Goal: Task Accomplishment & Management: Complete application form

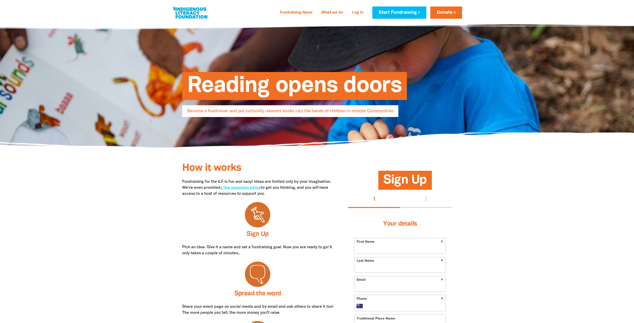
select select "AU"
click at [354, 11] on link "Log In" at bounding box center [357, 13] width 17 height 8
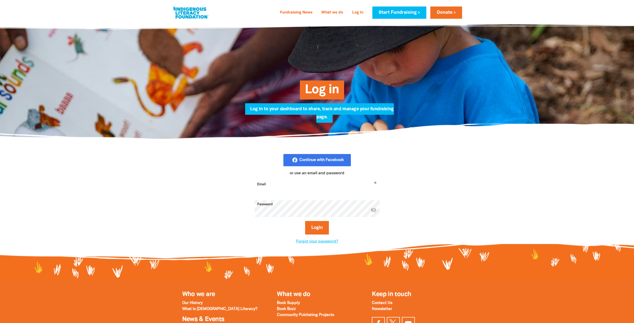
click at [286, 188] on input "Email" at bounding box center [317, 188] width 125 height 16
type input "[PERSON_NAME][EMAIL_ADDRESS][DOMAIN_NAME]"
click at [314, 230] on button "Login" at bounding box center [317, 228] width 24 height 14
click at [357, 11] on link "Log In" at bounding box center [357, 13] width 17 height 8
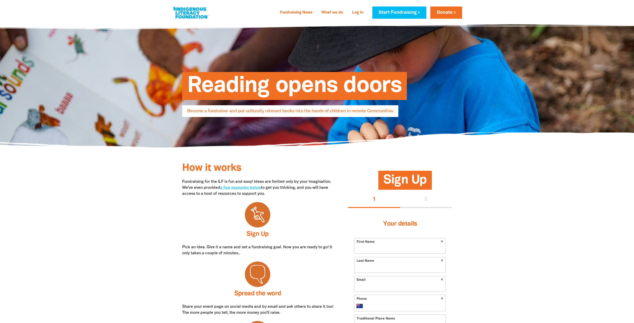
select select "AU"
click at [406, 241] on input "First Name" at bounding box center [400, 245] width 91 height 15
type input "Kylie"
type input "Hogarth"
type input "kylie.hogarth@sa.gov.au"
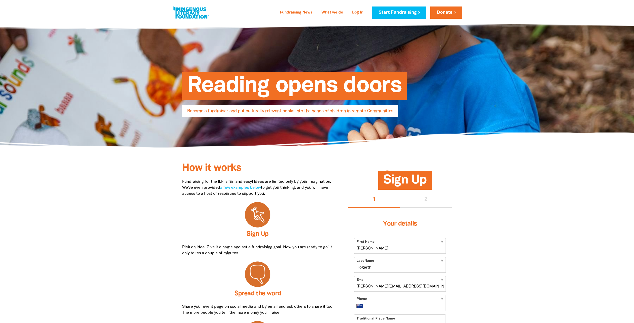
type input "0433 605 038"
type input "Kaurna"
type input "Level 2, 77 King William Road, NORTH ADELAIDE SA 5006"
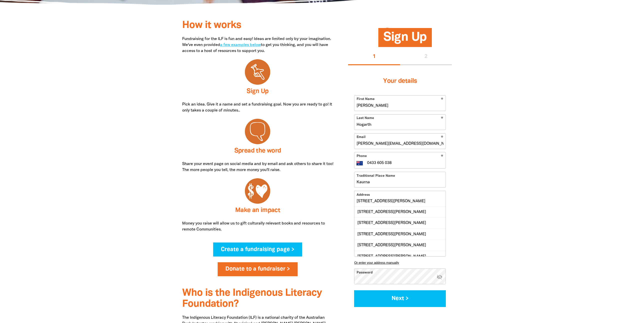
scroll to position [150, 0]
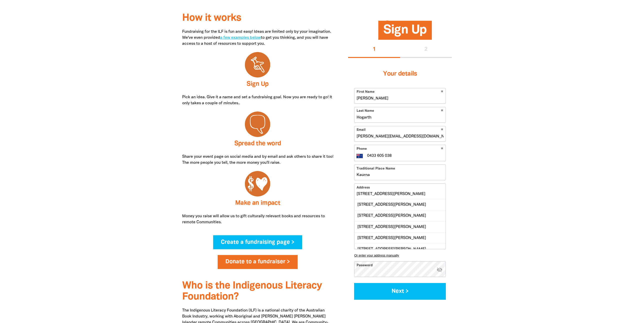
click at [394, 192] on input "Level 2, 77 King William Road, NORTH ADELAIDE SA 5006" at bounding box center [400, 191] width 91 height 15
click at [438, 191] on input "Level 2, 77 King William Road, NORTH ADELAIDE SA 5006" at bounding box center [400, 191] width 91 height 15
drag, startPoint x: 497, startPoint y: 197, endPoint x: 497, endPoint y: 201, distance: 3.3
click at [497, 198] on div at bounding box center [317, 196] width 634 height 356
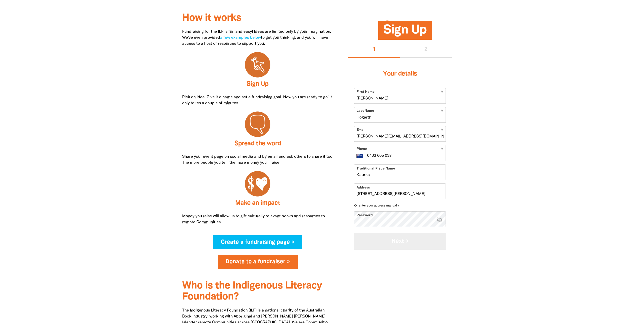
click at [370, 238] on button "Next >" at bounding box center [400, 241] width 92 height 17
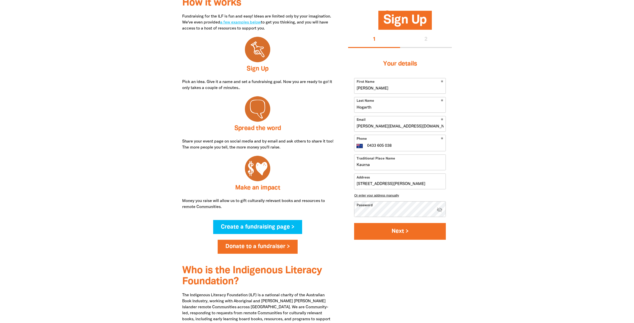
select select "No"
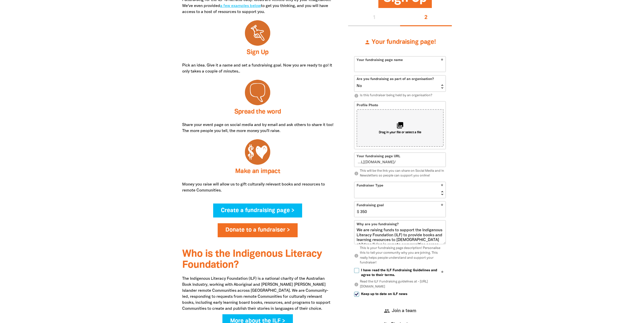
scroll to position [182, 0]
click at [388, 67] on input "Your fundraising page name" at bounding box center [400, 63] width 91 height 15
type input "WCHN People & Culture 2025"
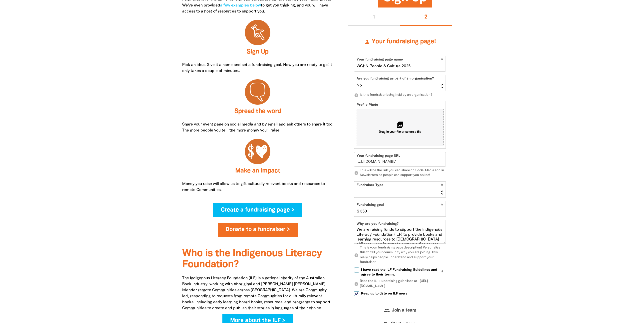
type input "wchn-people-and-culture-2025"
click at [377, 184] on select "Event Activity Donations Instead of Gifts Business School or Library In Memoriam" at bounding box center [400, 190] width 91 height 16
select select "Event"
click at [355, 182] on select "Event Activity Donations Instead of Gifts Business School or Library In Memoriam" at bounding box center [400, 190] width 91 height 16
click at [372, 214] on input "350" at bounding box center [402, 208] width 88 height 15
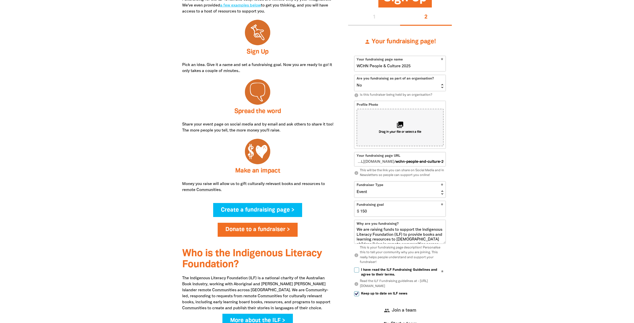
type input "150"
click at [496, 233] on div at bounding box center [317, 178] width 634 height 386
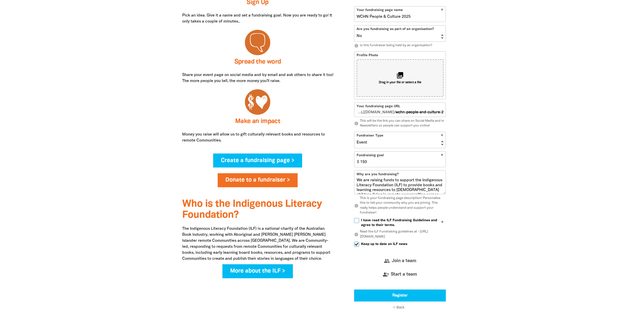
scroll to position [232, 0]
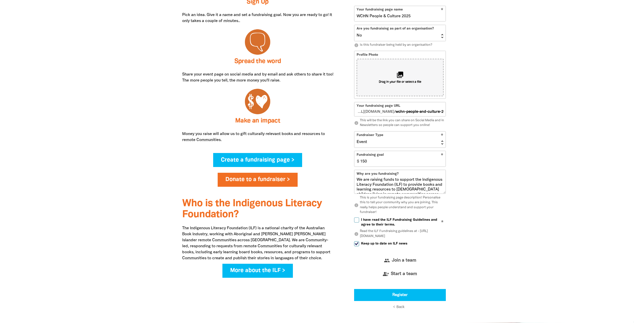
click at [356, 218] on input "I have read the ILF Fundraising Guidelines and agree to their terms." at bounding box center [356, 220] width 5 height 5
checkbox input "true"
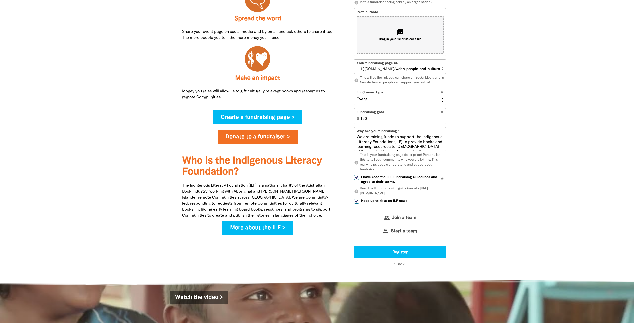
scroll to position [282, 0]
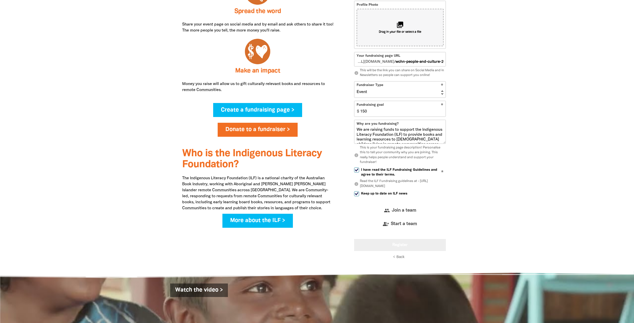
click at [398, 244] on button "Register" at bounding box center [400, 245] width 92 height 12
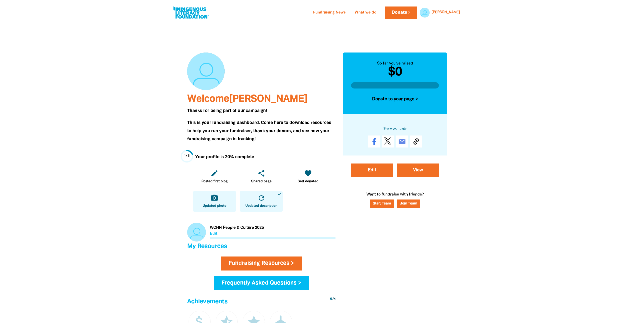
click at [214, 203] on link "camera_alt Updated photo" at bounding box center [214, 201] width 43 height 21
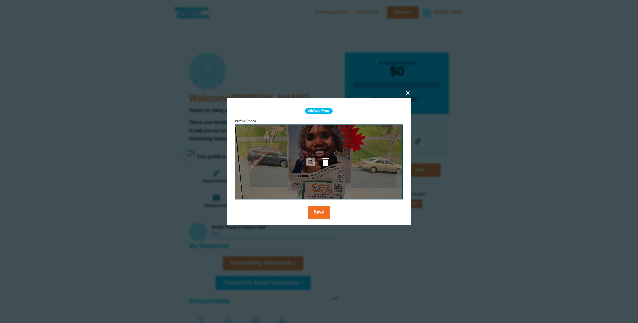
click at [325, 162] on icon "delete" at bounding box center [325, 162] width 11 height 11
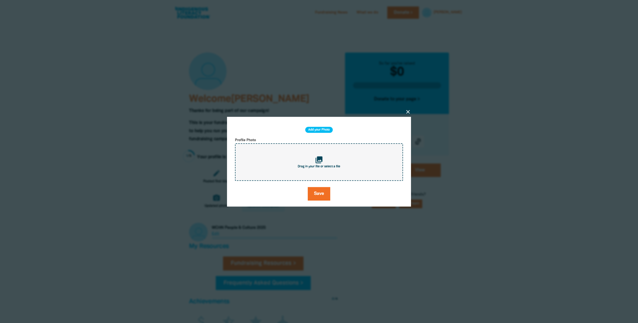
click at [410, 111] on icon "close" at bounding box center [408, 112] width 6 height 6
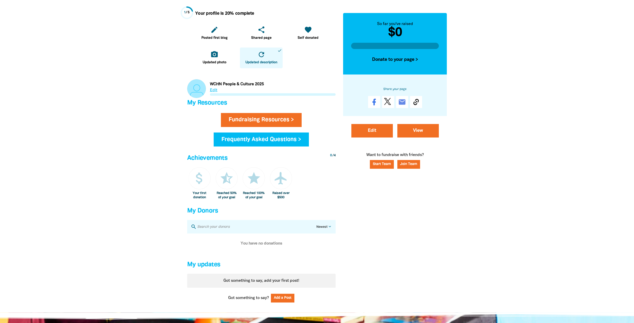
scroll to position [150, 0]
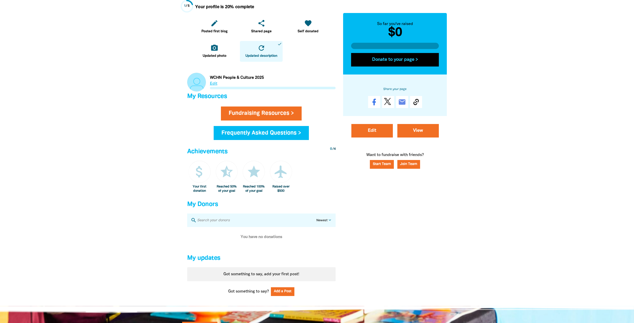
click at [406, 62] on button "Donate to your page >" at bounding box center [395, 60] width 88 height 14
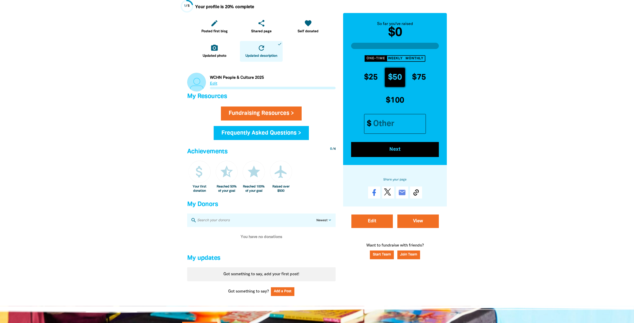
click at [304, 60] on div "edit Posted first blog share Shared page favorite Self donated camera_alt Updat…" at bounding box center [261, 39] width 137 height 46
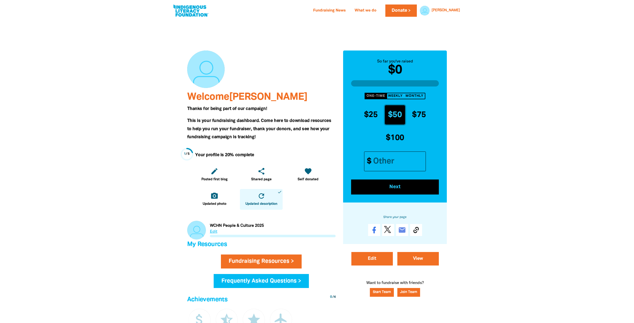
scroll to position [0, 0]
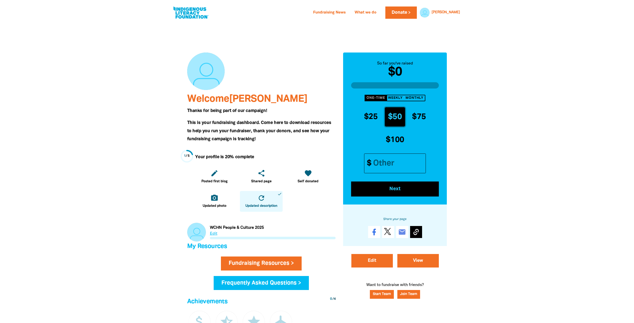
click at [417, 230] on icon at bounding box center [416, 232] width 8 height 8
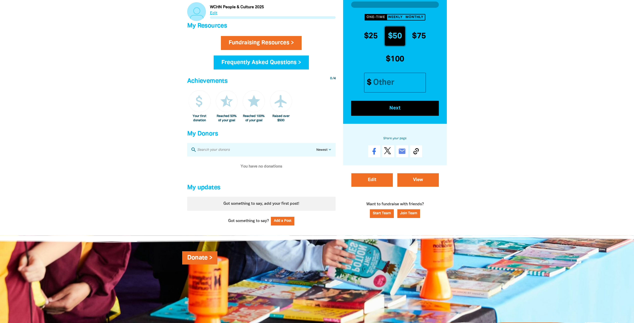
scroll to position [287, 0]
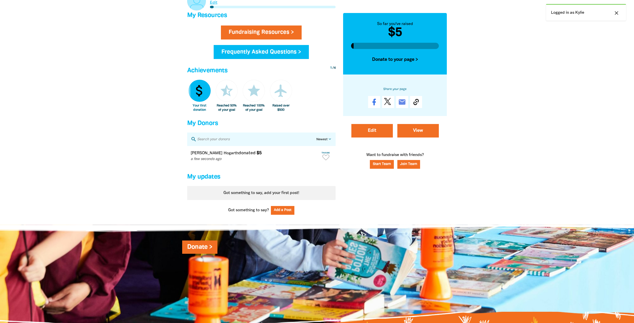
scroll to position [212, 0]
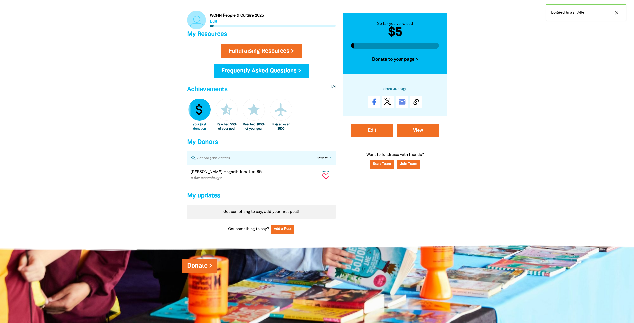
drag, startPoint x: 325, startPoint y: 179, endPoint x: 374, endPoint y: 219, distance: 63.4
click at [325, 179] on icon "Paginated content" at bounding box center [326, 177] width 7 height 6
type textarea "Thanks Kylie for your donation!"
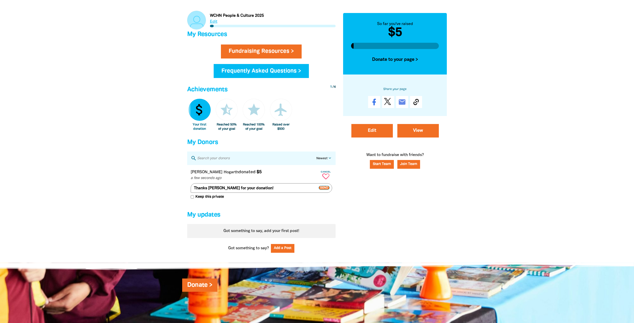
click at [326, 179] on icon "Paginated content" at bounding box center [326, 177] width 7 height 6
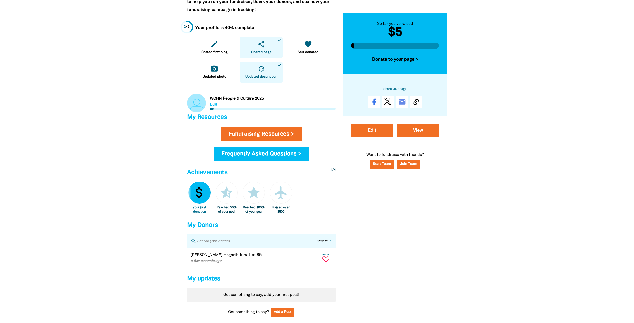
scroll to position [125, 0]
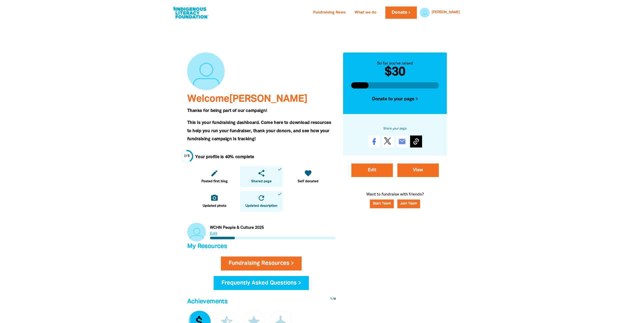
click at [418, 138] on icon at bounding box center [416, 142] width 8 height 8
click at [114, 197] on div at bounding box center [317, 249] width 634 height 453
click at [221, 227] on link "Link to WCHN People & Culture 2025" at bounding box center [261, 232] width 149 height 19
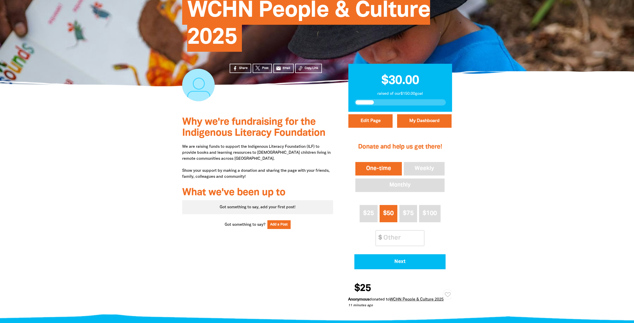
scroll to position [50, 0]
